Goal: Transaction & Acquisition: Purchase product/service

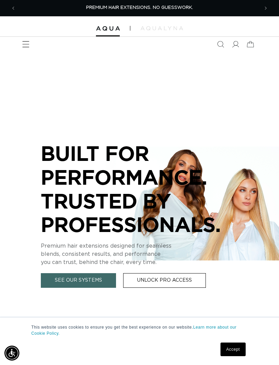
click at [28, 44] on icon "Menu" at bounding box center [25, 44] width 7 height 7
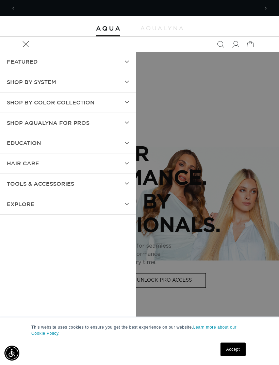
scroll to position [0, 243]
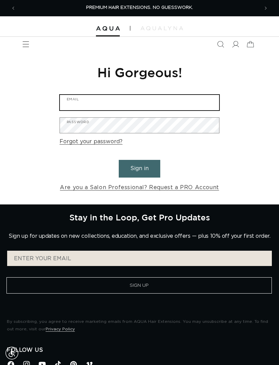
click at [138, 102] on input "Email" at bounding box center [139, 102] width 159 height 15
type input "v"
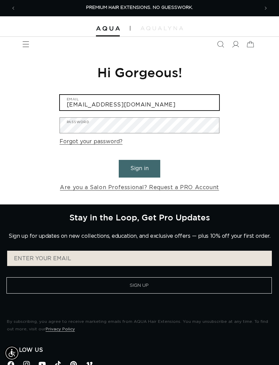
type input "[EMAIL_ADDRESS][DOMAIN_NAME]"
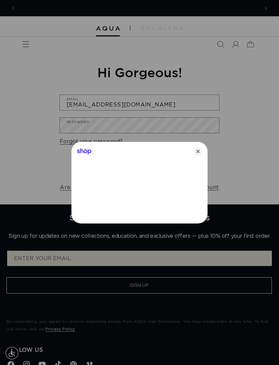
scroll to position [0, 243]
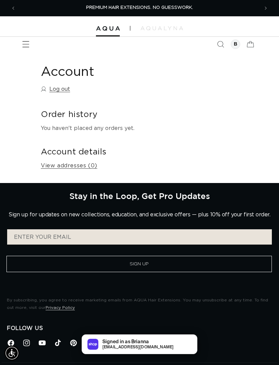
click at [25, 47] on icon "Menu" at bounding box center [25, 44] width 7 height 7
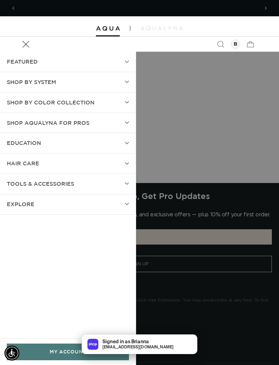
scroll to position [0, 243]
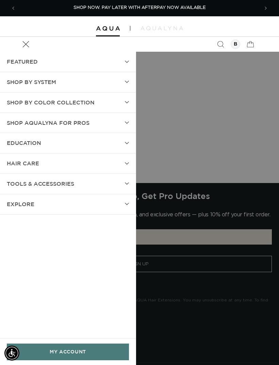
click at [52, 105] on span "Shop by Color Collection" at bounding box center [51, 103] width 88 height 10
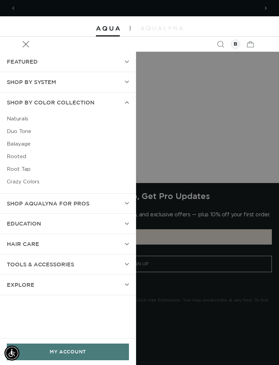
scroll to position [0, 0]
click at [33, 66] on span "FEATURED" at bounding box center [22, 62] width 31 height 10
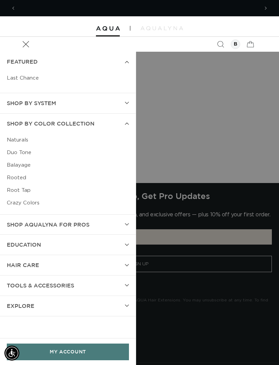
scroll to position [0, 243]
click at [33, 78] on link "Last Chance" at bounding box center [68, 78] width 122 height 13
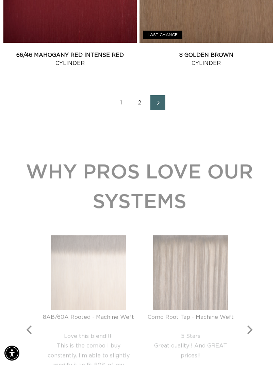
scroll to position [0, 486]
